Goal: Find specific page/section: Find specific page/section

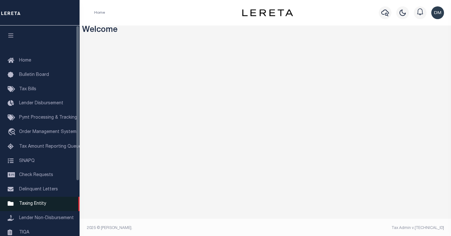
click at [36, 206] on span "Taxing Entity" at bounding box center [32, 203] width 27 height 4
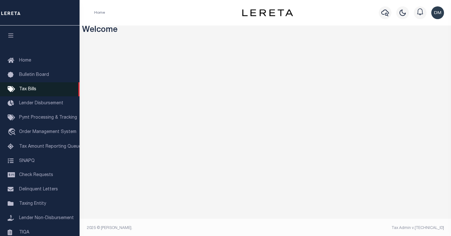
click at [29, 89] on span "Tax Bills" at bounding box center [27, 89] width 17 height 4
